Goal: Transaction & Acquisition: Purchase product/service

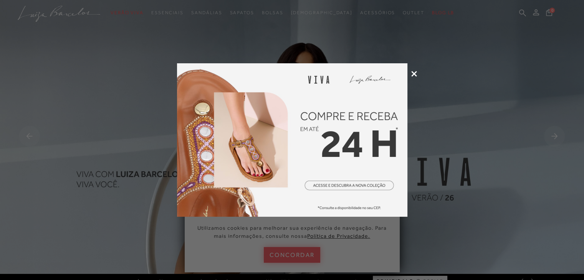
click at [414, 72] on icon at bounding box center [414, 74] width 6 height 6
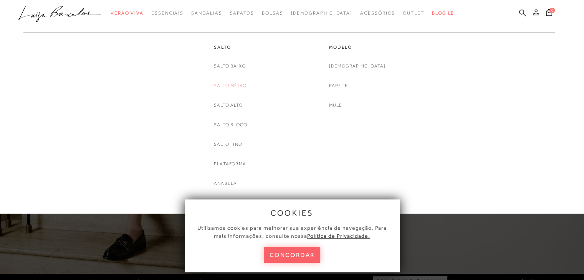
click at [234, 85] on link "Salto Médio" at bounding box center [230, 86] width 33 height 8
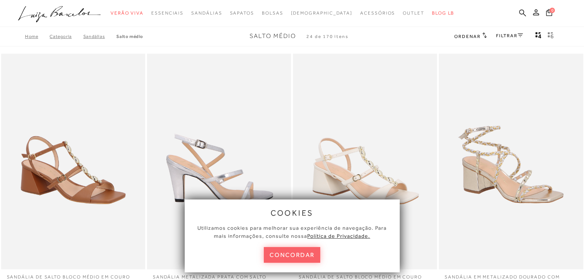
click at [238, 69] on img at bounding box center [219, 162] width 143 height 216
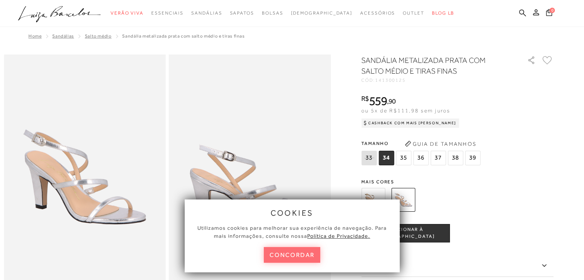
click at [296, 257] on button "concordar" at bounding box center [292, 255] width 57 height 16
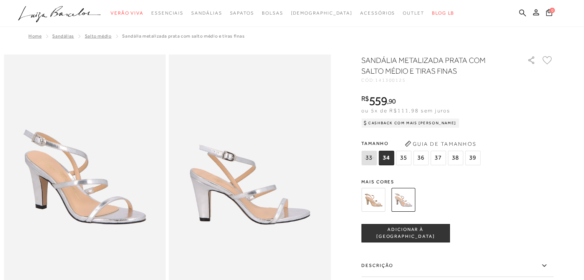
click at [470, 195] on div at bounding box center [448, 200] width 179 height 28
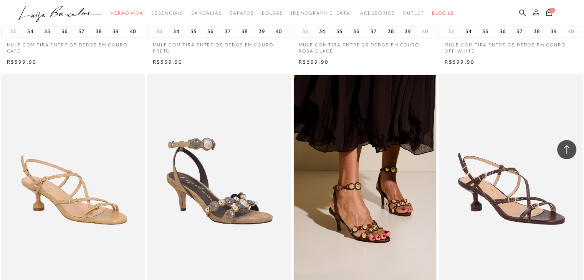
scroll to position [1065, 0]
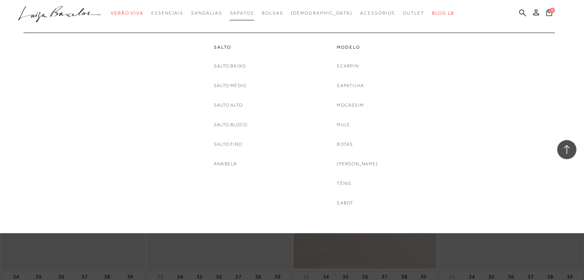
click at [254, 11] on span "Sapatos" at bounding box center [242, 12] width 24 height 5
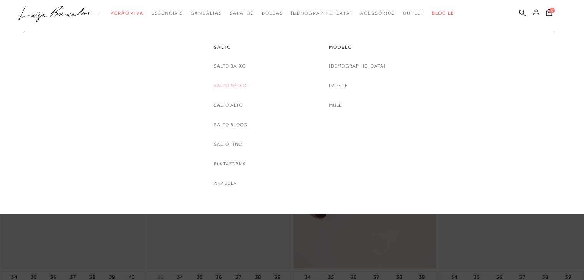
click at [226, 88] on link "Salto Médio" at bounding box center [230, 86] width 33 height 8
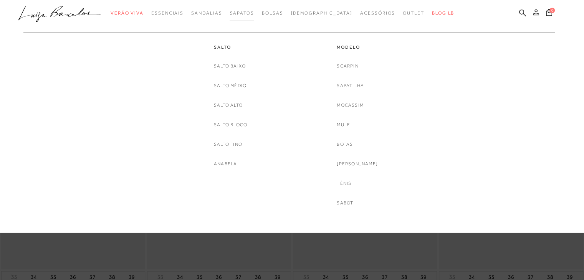
click at [254, 12] on span "Sapatos" at bounding box center [242, 12] width 24 height 5
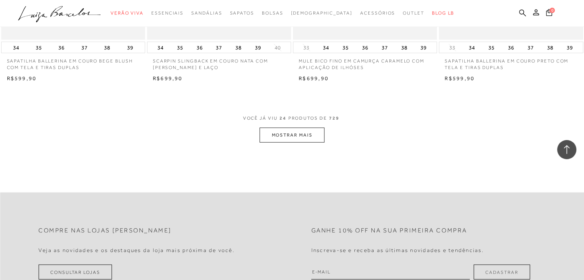
scroll to position [1608, 0]
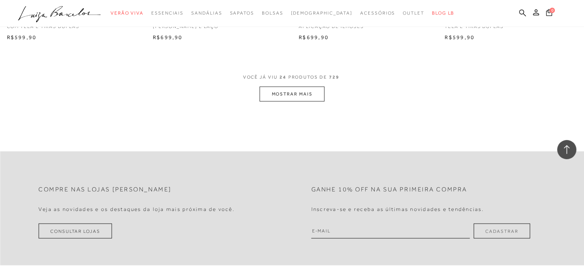
click at [317, 87] on button "MOSTRAR MAIS" at bounding box center [292, 94] width 65 height 15
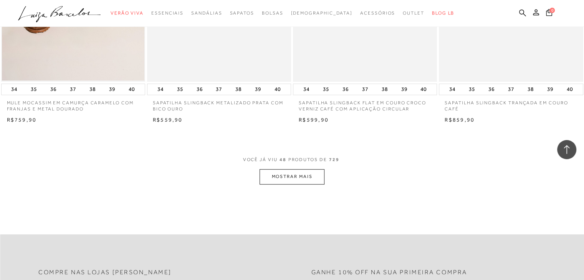
scroll to position [3159, 0]
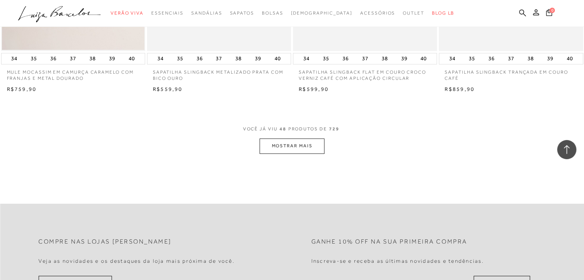
click at [303, 139] on button "MOSTRAR MAIS" at bounding box center [292, 146] width 65 height 15
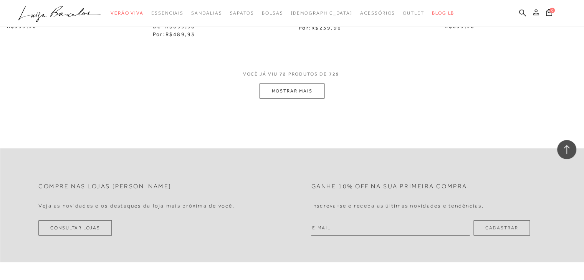
scroll to position [4848, 0]
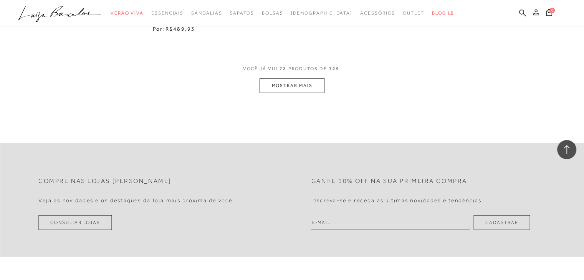
click at [286, 78] on button "MOSTRAR MAIS" at bounding box center [292, 85] width 65 height 15
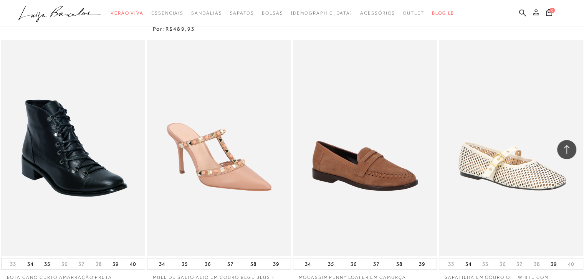
click at [584, 275] on div "SAPATILHA EM COURO OFF WHITE COM RECORTES 33 34 35 36 37 38 39 40" at bounding box center [511, 170] width 146 height 260
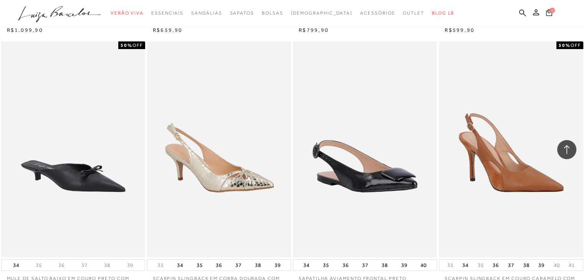
scroll to position [5597, 0]
